Goal: Task Accomplishment & Management: Use online tool/utility

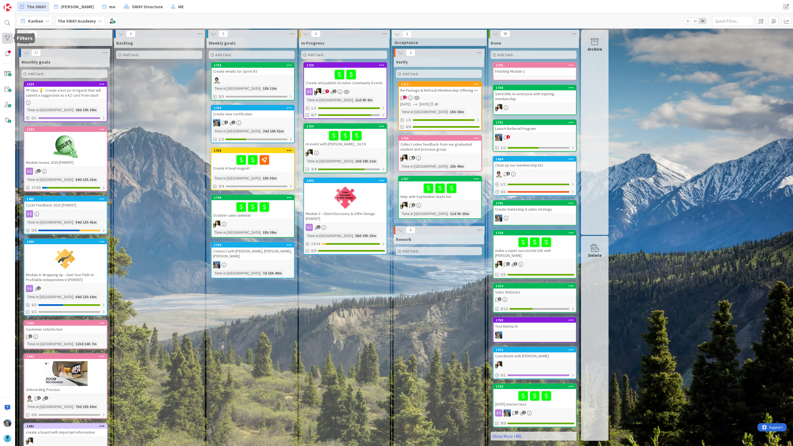
click at [7, 37] on div at bounding box center [7, 38] width 11 height 11
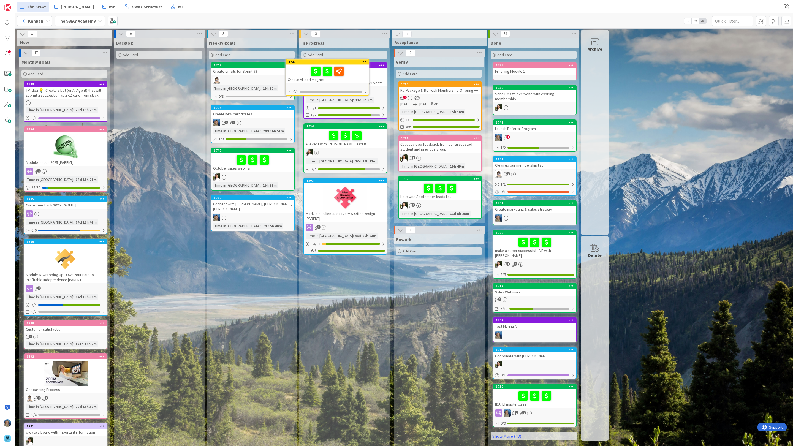
drag, startPoint x: 223, startPoint y: 76, endPoint x: 227, endPoint y: 76, distance: 4.1
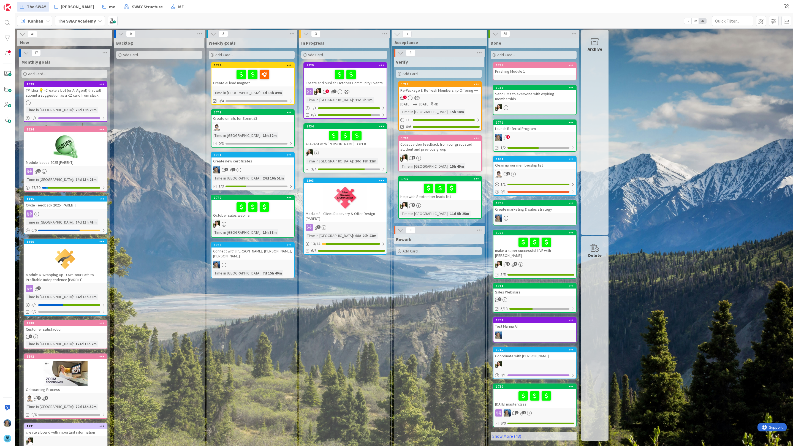
click at [320, 71] on div at bounding box center [345, 75] width 79 height 12
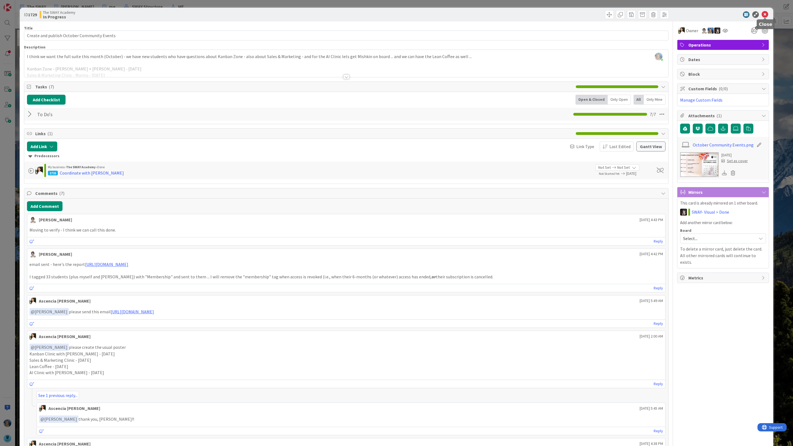
click at [766, 12] on icon at bounding box center [765, 14] width 7 height 7
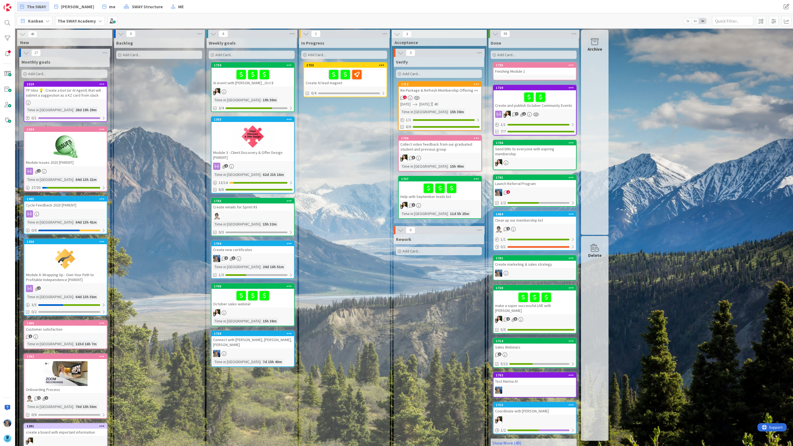
click at [322, 71] on div at bounding box center [345, 75] width 79 height 12
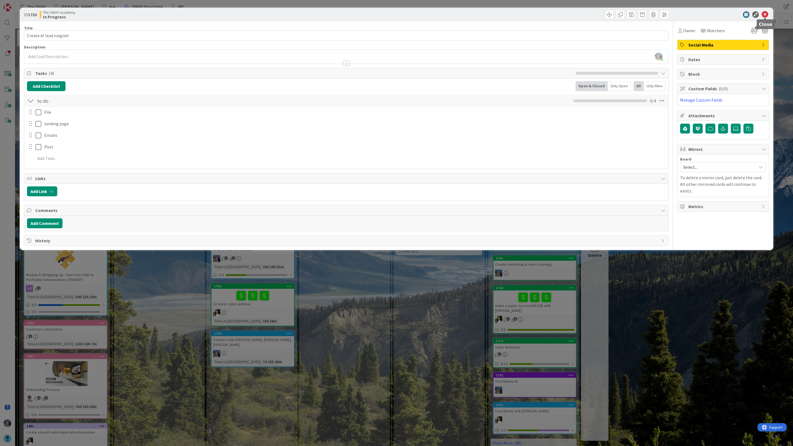
click at [764, 15] on icon at bounding box center [765, 14] width 7 height 7
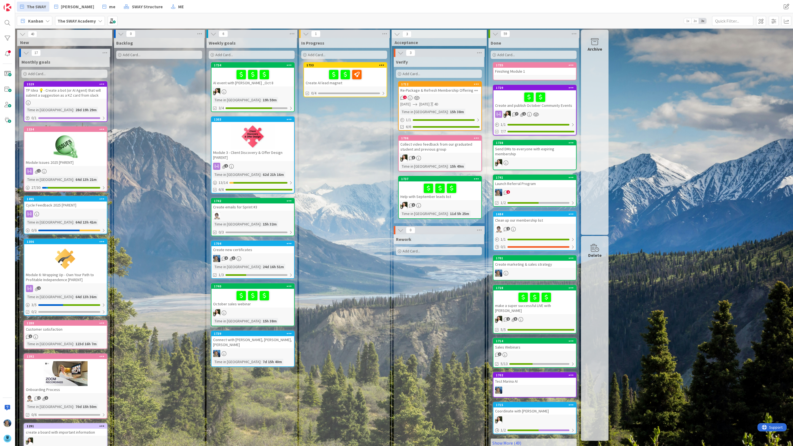
click at [314, 77] on div at bounding box center [345, 75] width 79 height 12
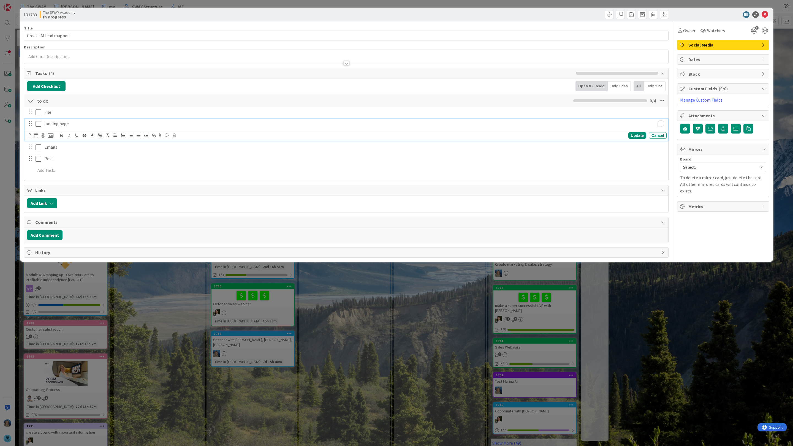
click at [108, 126] on p "landing page" at bounding box center [354, 124] width 620 height 6
click at [80, 56] on div "[PERSON_NAME] just joined" at bounding box center [346, 57] width 644 height 14
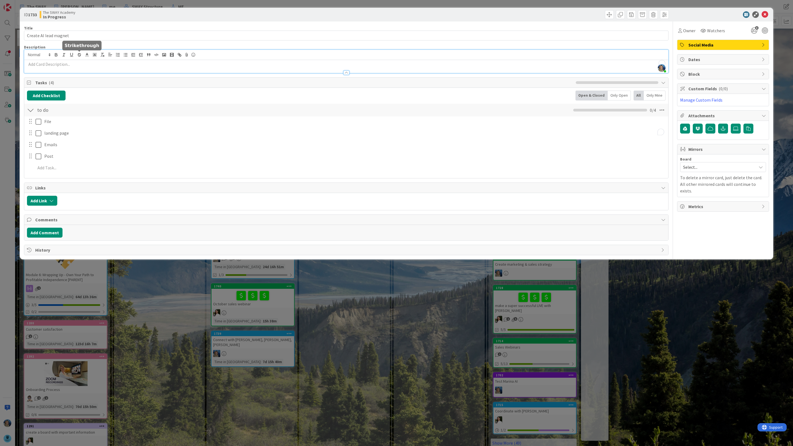
click at [68, 64] on p "To enrich screen reader interactions, please activate Accessibility in Grammarl…" at bounding box center [346, 64] width 639 height 6
